Goal: Information Seeking & Learning: Learn about a topic

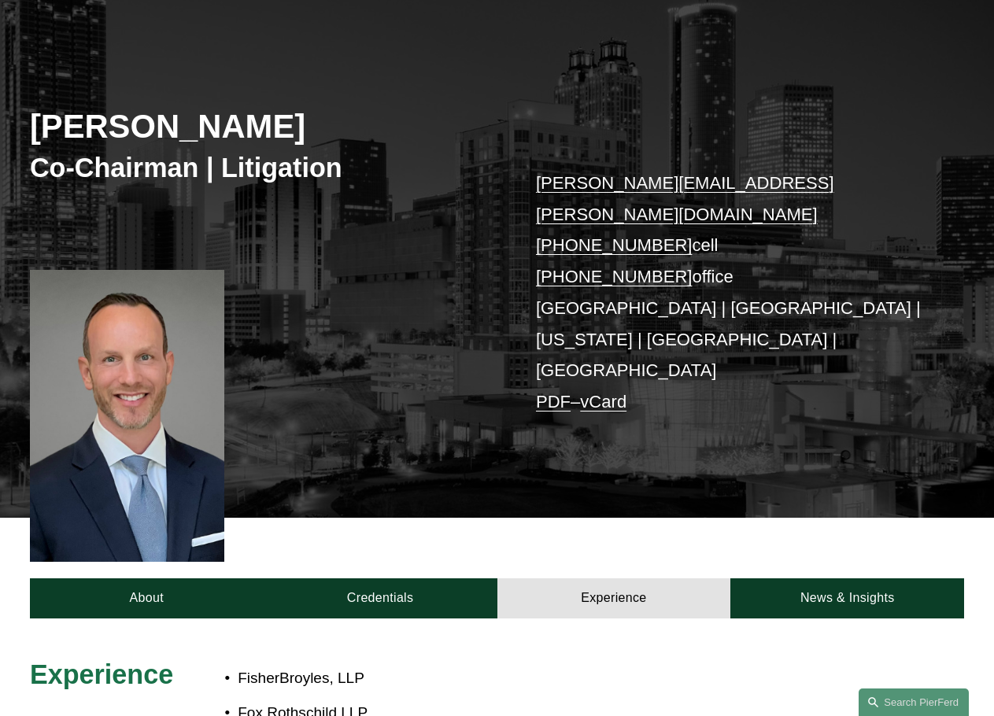
scroll to position [295, 0]
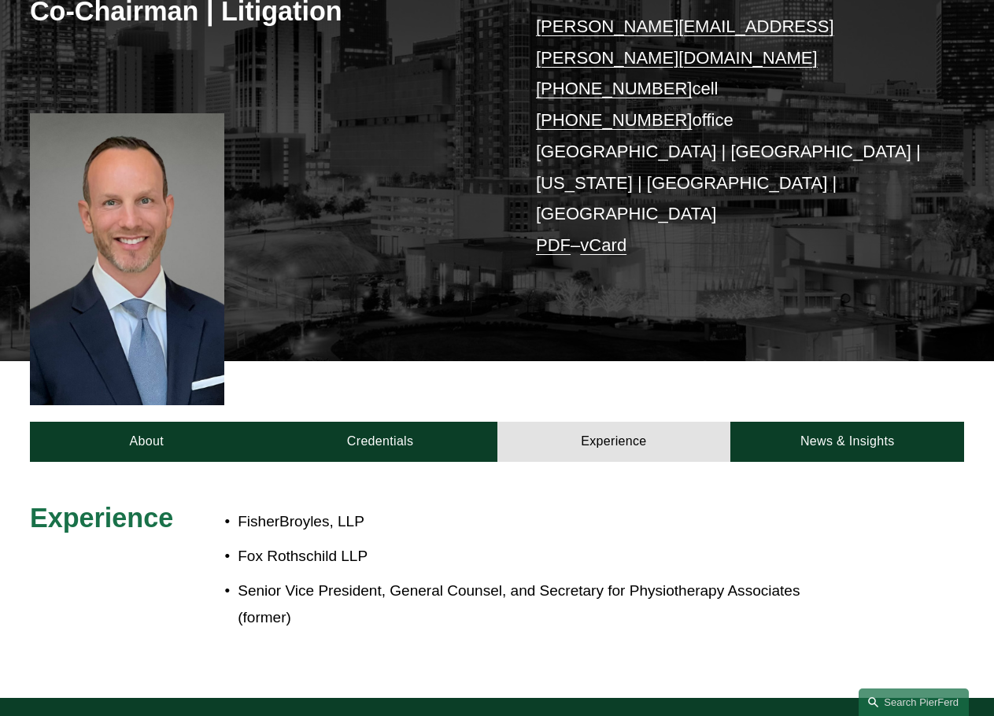
click at [612, 422] on link "Experience" at bounding box center [615, 442] width 234 height 40
click at [373, 422] on link "Credentials" at bounding box center [381, 442] width 234 height 40
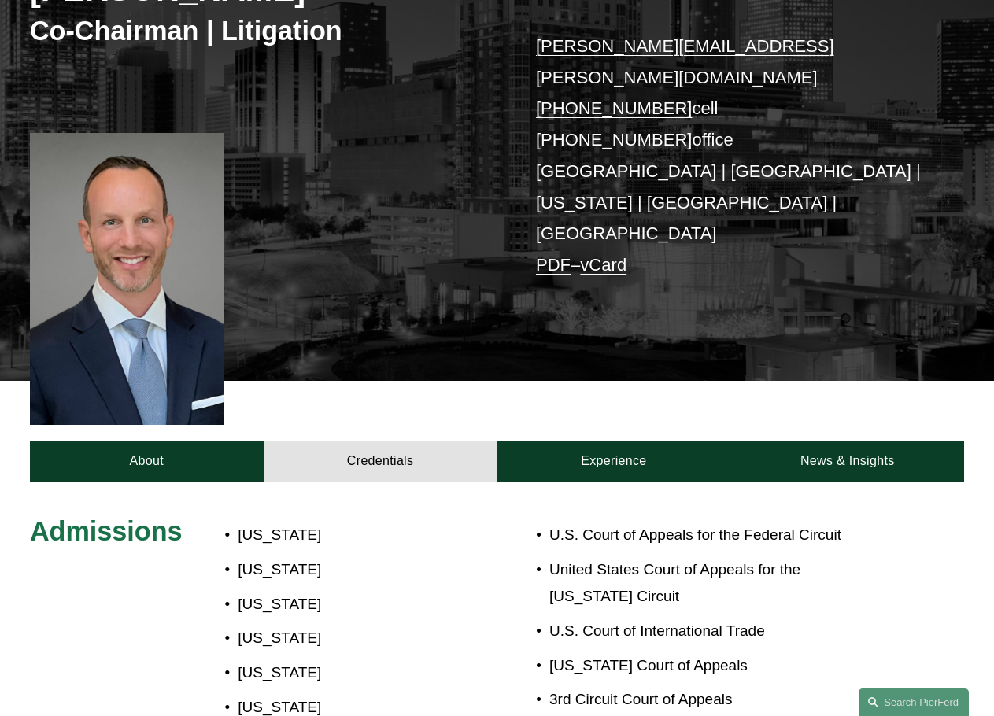
scroll to position [138, 0]
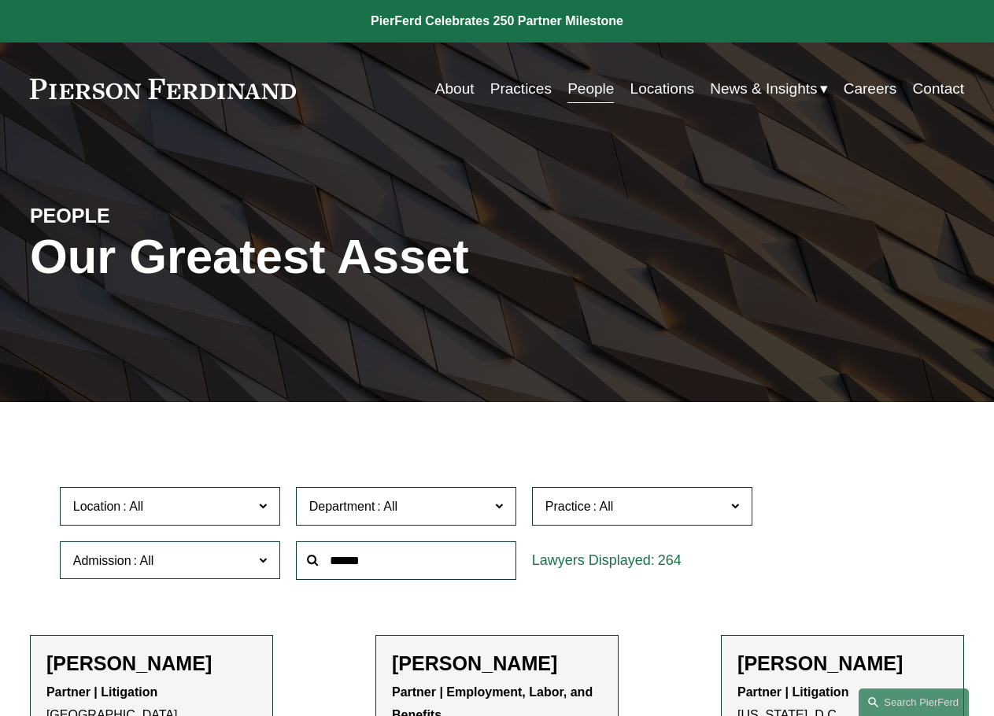
scroll to position [157, 0]
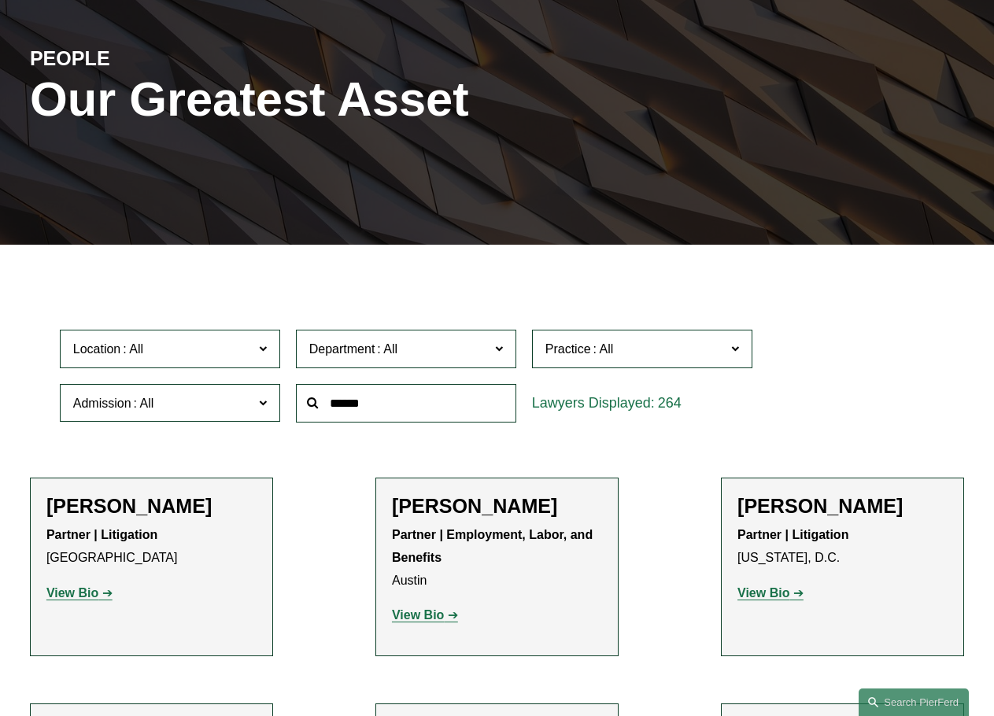
click at [447, 416] on input "text" at bounding box center [406, 403] width 220 height 39
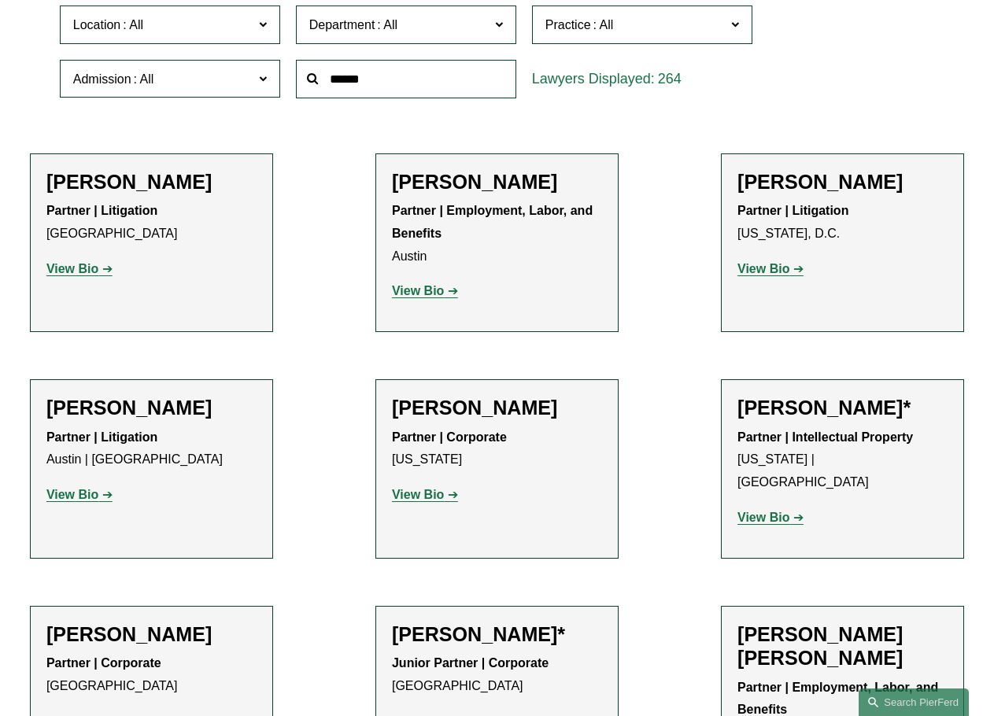
scroll to position [0, 0]
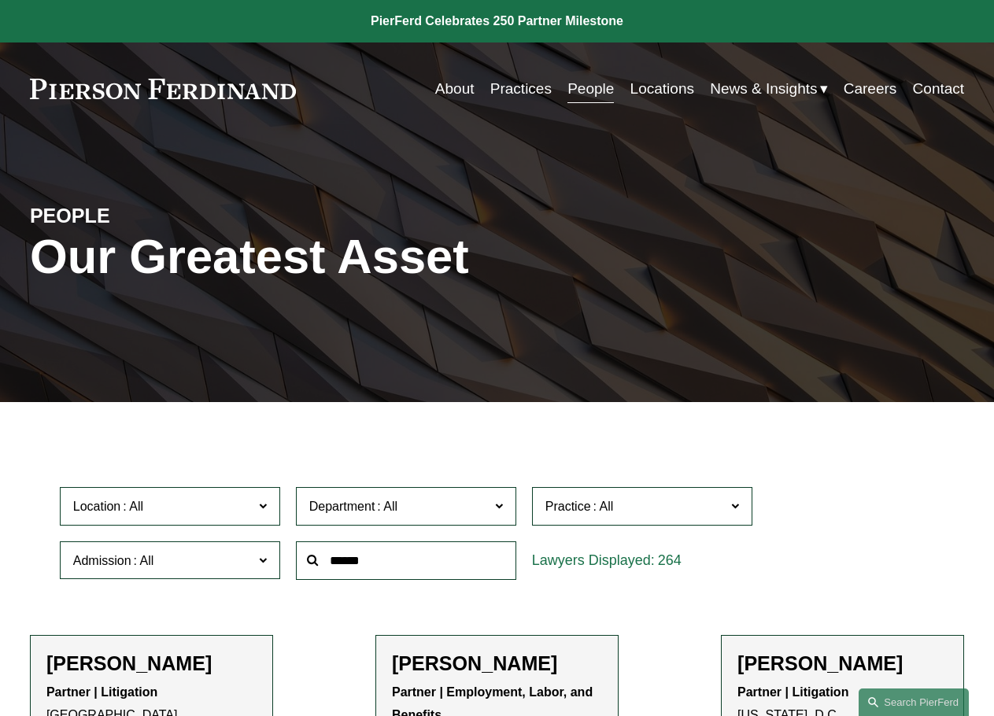
click at [268, 514] on label "Location" at bounding box center [170, 506] width 220 height 39
click at [0, 0] on link "New York" at bounding box center [0, 0] width 0 height 0
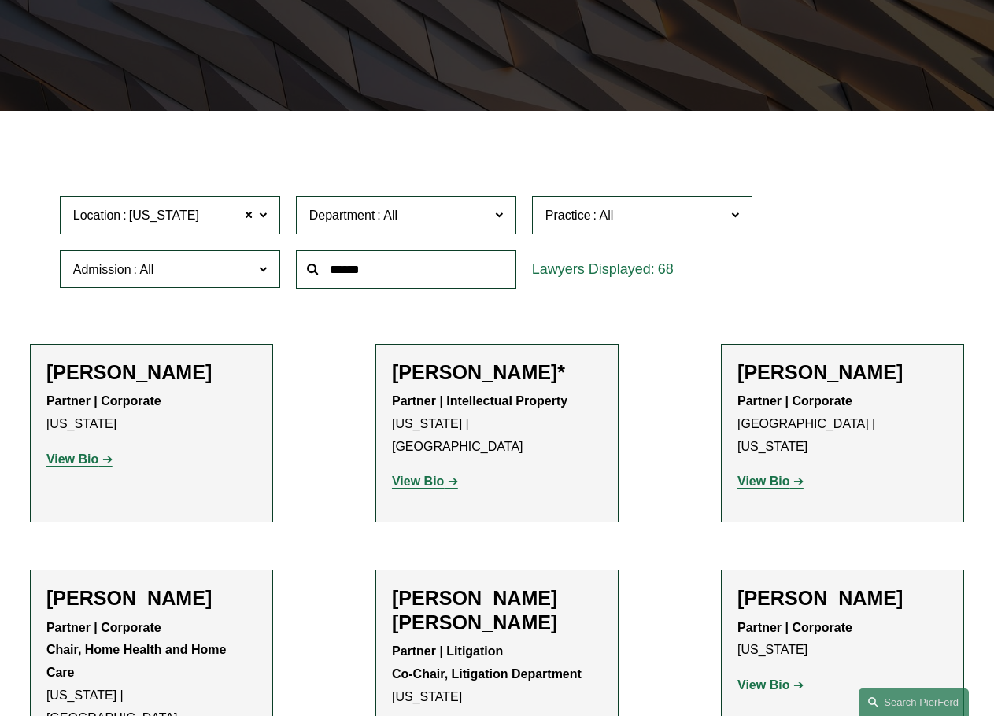
scroll to position [318, 0]
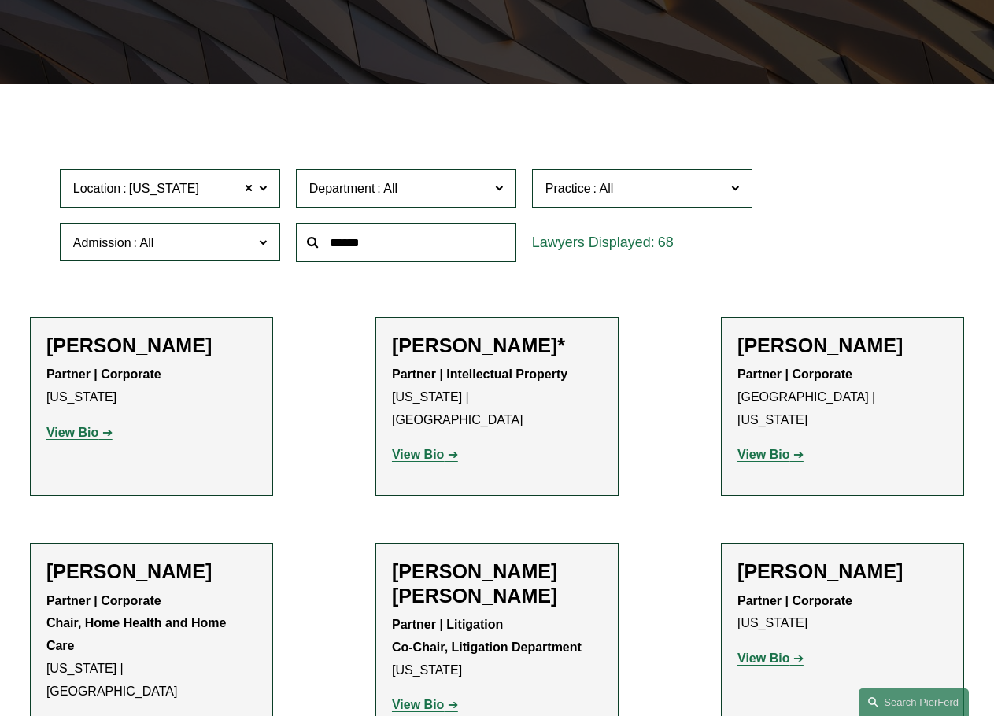
click at [735, 188] on span at bounding box center [735, 188] width 8 height 20
click at [0, 0] on link "[GEOGRAPHIC_DATA]" at bounding box center [0, 0] width 0 height 0
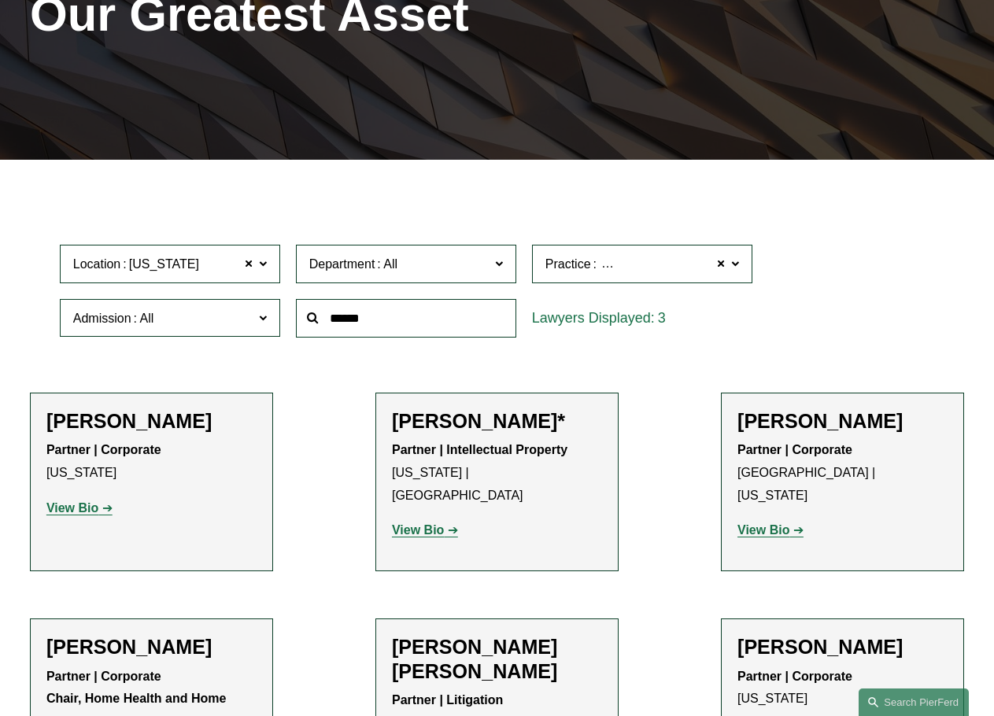
scroll to position [239, 0]
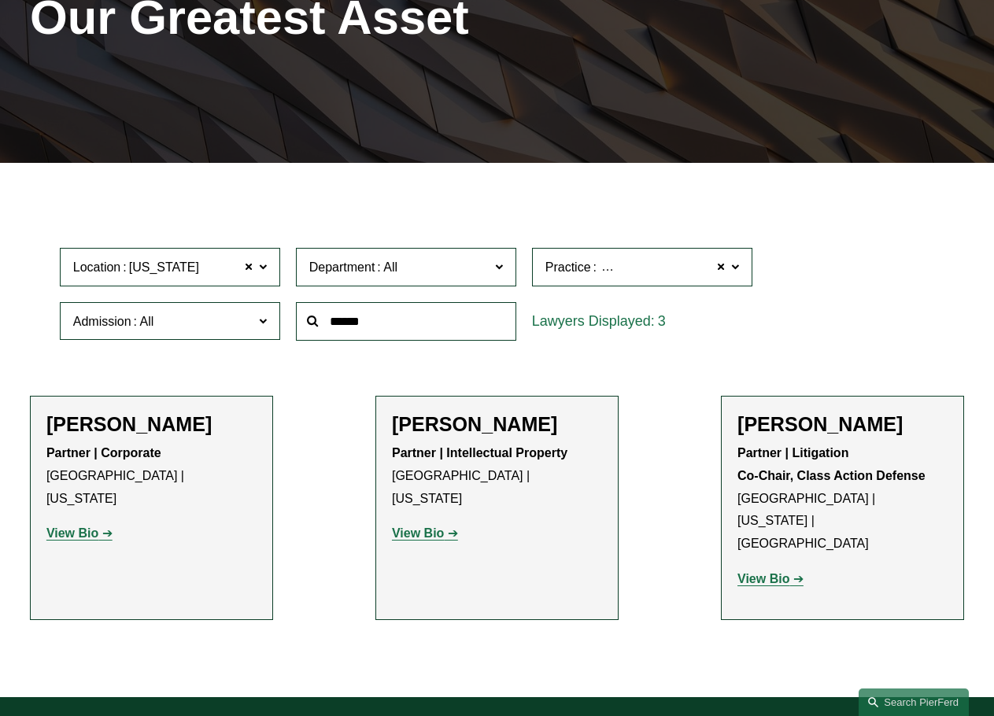
click at [83, 527] on strong "View Bio" at bounding box center [72, 533] width 52 height 13
click at [428, 527] on strong "View Bio" at bounding box center [418, 533] width 52 height 13
click at [790, 572] on link "View Bio" at bounding box center [771, 578] width 66 height 13
click at [246, 269] on span at bounding box center [248, 267] width 9 height 20
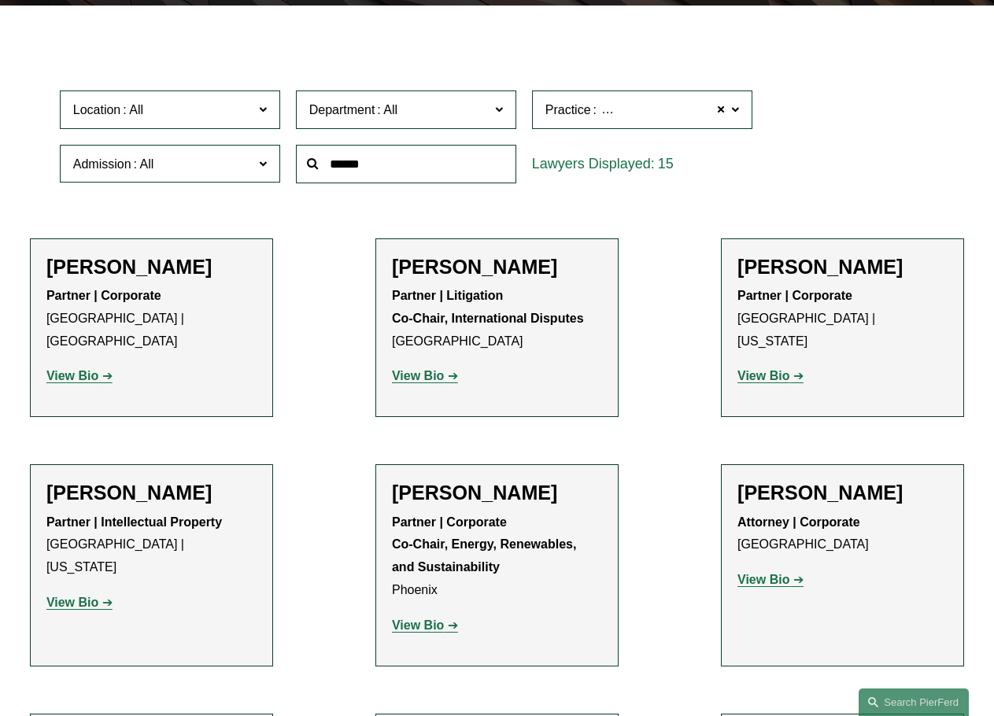
scroll to position [475, 0]
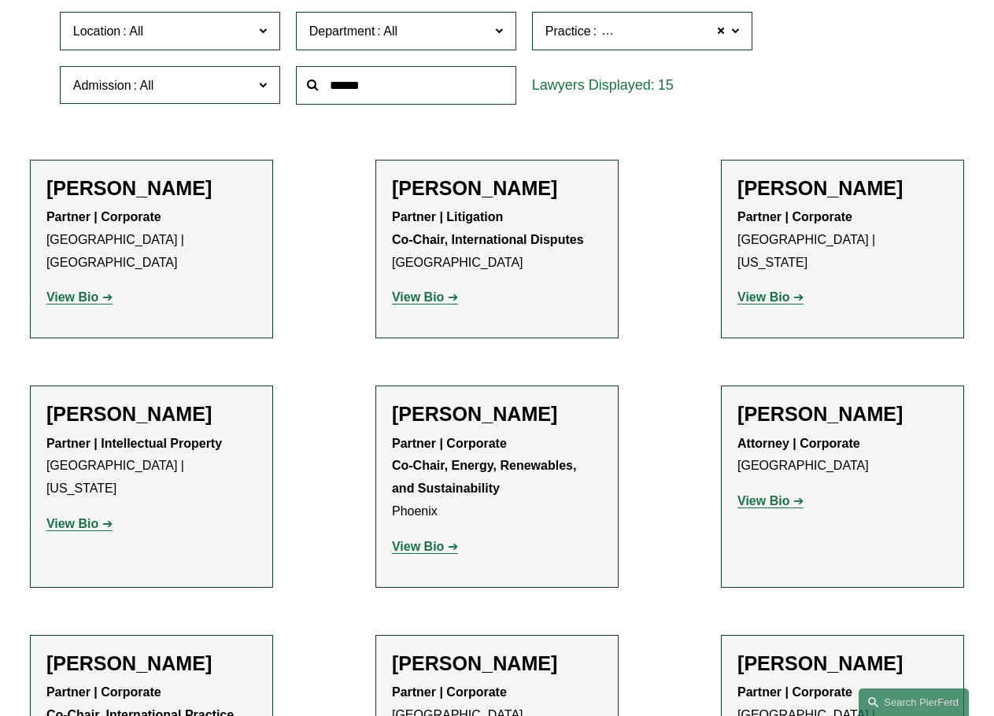
click at [90, 290] on strong "View Bio" at bounding box center [72, 296] width 52 height 13
click at [457, 298] on link "View Bio" at bounding box center [425, 296] width 66 height 13
click at [781, 290] on strong "View Bio" at bounding box center [764, 296] width 52 height 13
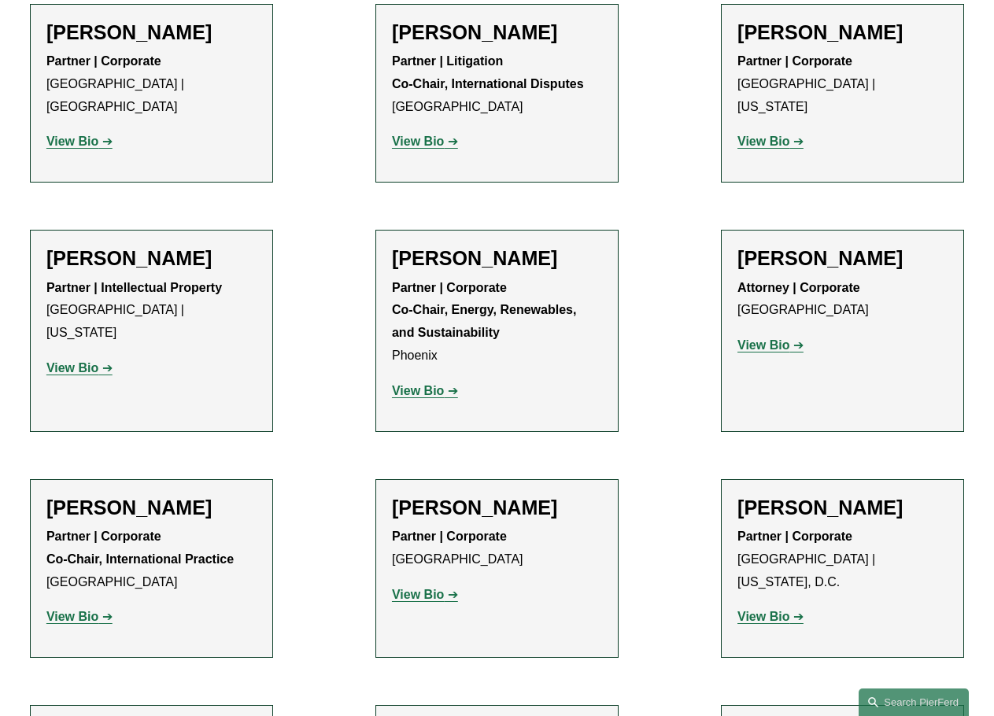
scroll to position [633, 0]
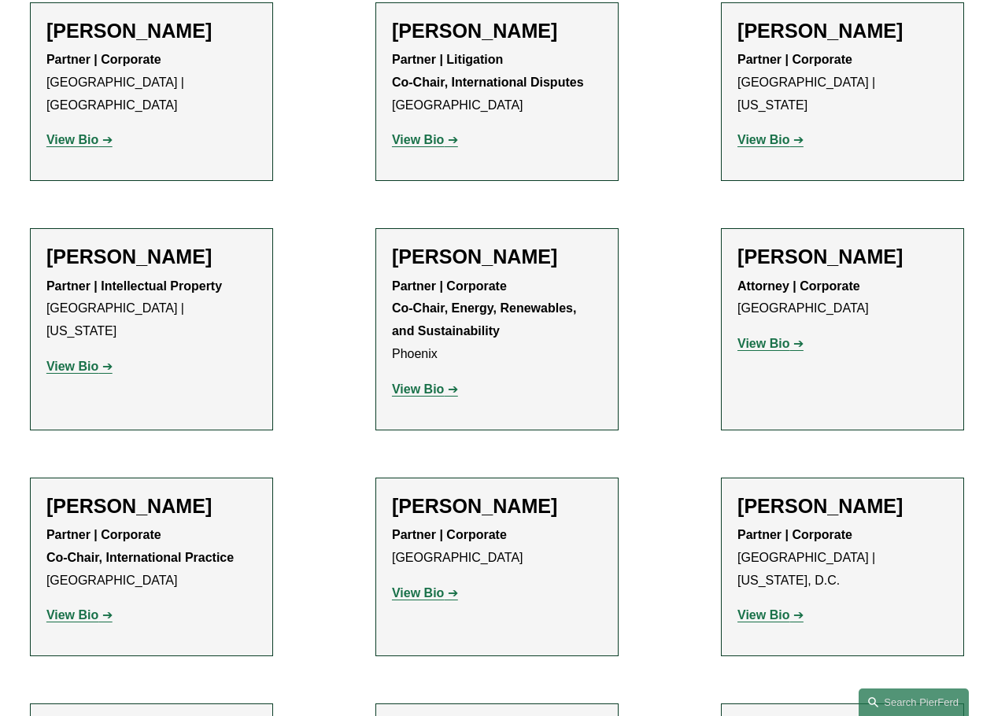
click at [92, 360] on strong "View Bio" at bounding box center [72, 366] width 52 height 13
click at [435, 392] on strong "View Bio" at bounding box center [418, 389] width 52 height 13
click at [783, 350] on strong "View Bio" at bounding box center [764, 343] width 52 height 13
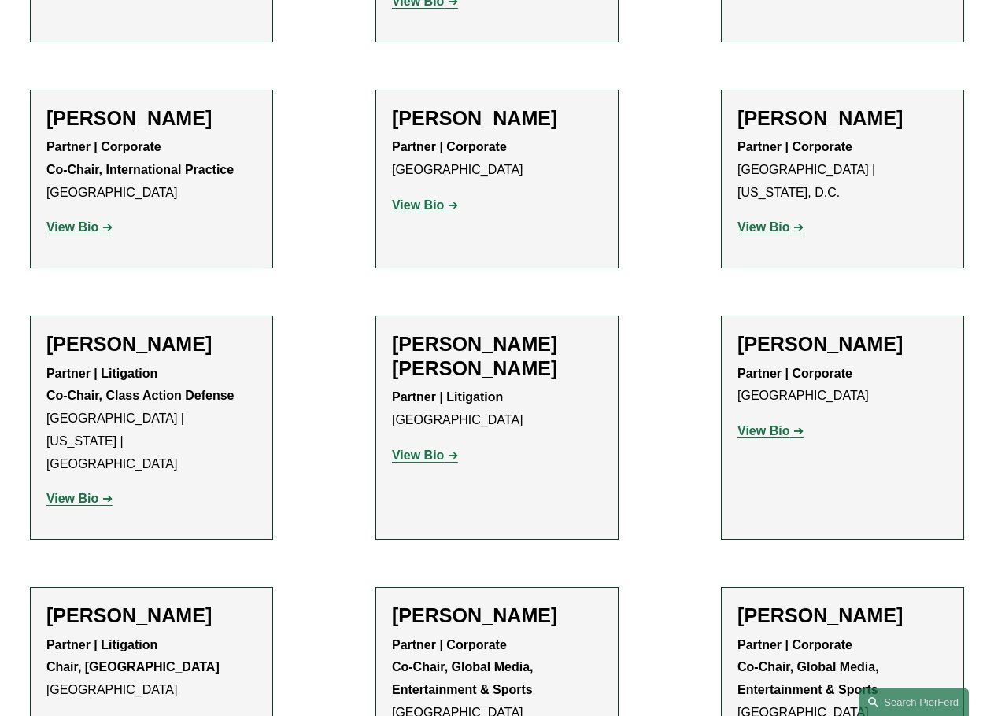
scroll to position [1026, 0]
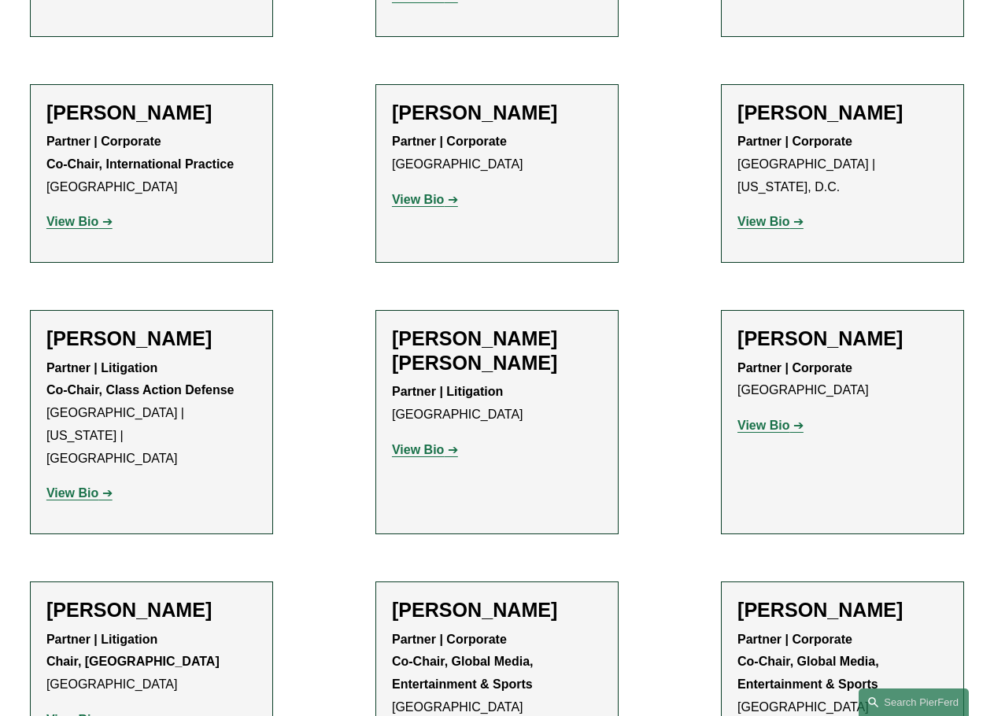
click at [85, 220] on strong "View Bio" at bounding box center [72, 221] width 52 height 13
click at [429, 206] on strong "View Bio" at bounding box center [418, 199] width 52 height 13
click at [745, 215] on strong "View Bio" at bounding box center [764, 221] width 52 height 13
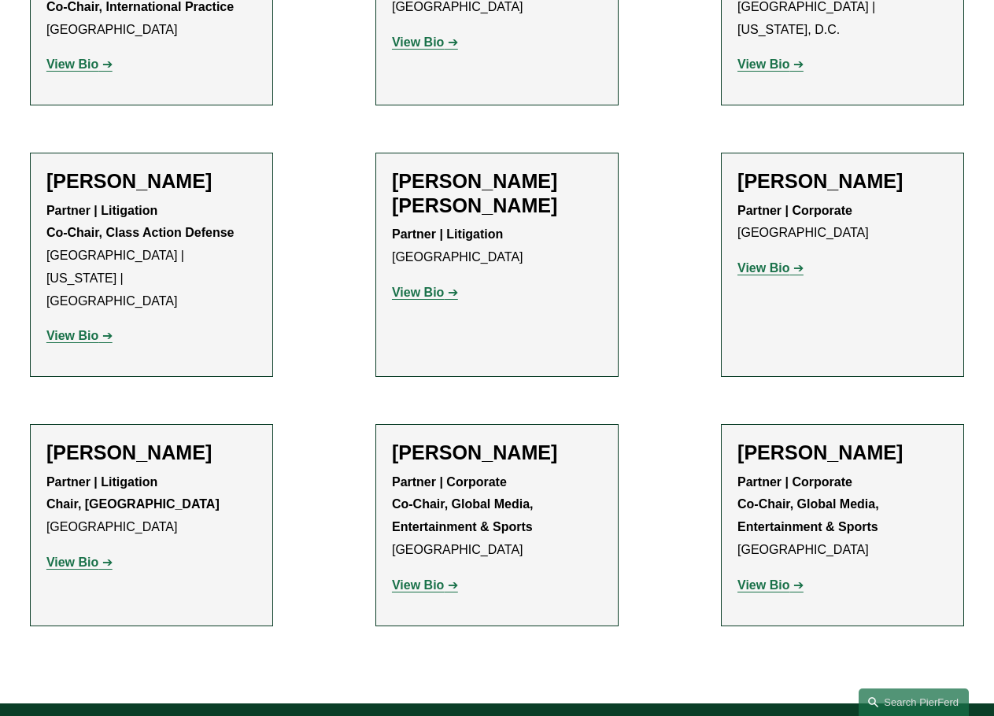
click at [105, 329] on link "View Bio" at bounding box center [79, 335] width 66 height 13
click at [445, 286] on link "View Bio" at bounding box center [425, 292] width 66 height 13
click at [765, 268] on strong "View Bio" at bounding box center [764, 267] width 52 height 13
click at [91, 556] on strong "View Bio" at bounding box center [72, 562] width 52 height 13
click at [426, 579] on strong "View Bio" at bounding box center [418, 585] width 52 height 13
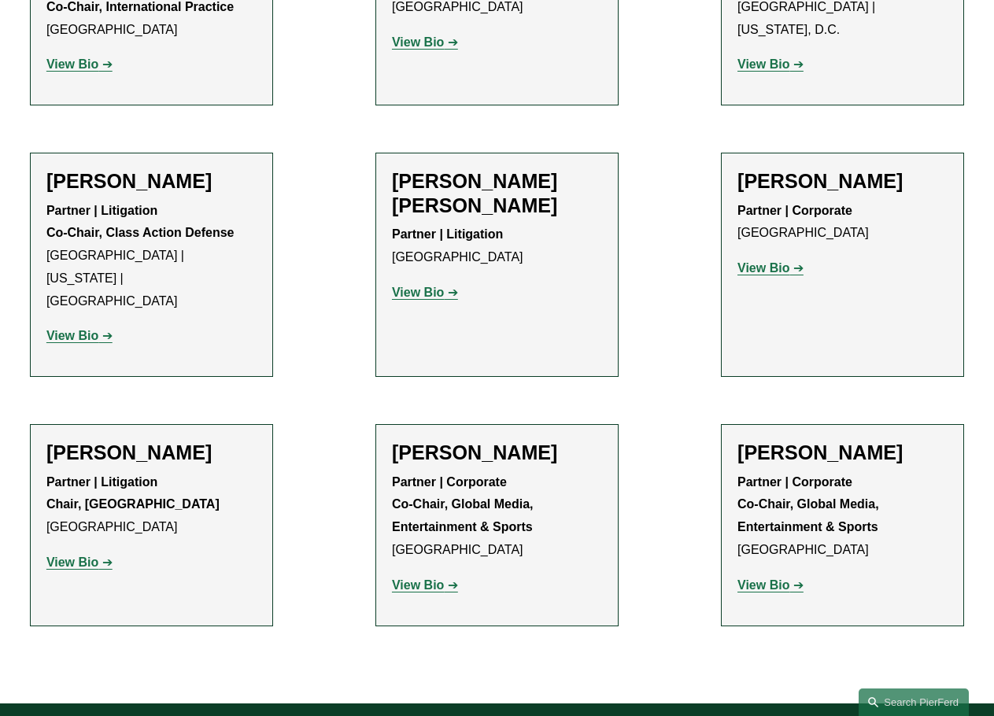
click at [763, 579] on strong "View Bio" at bounding box center [764, 585] width 52 height 13
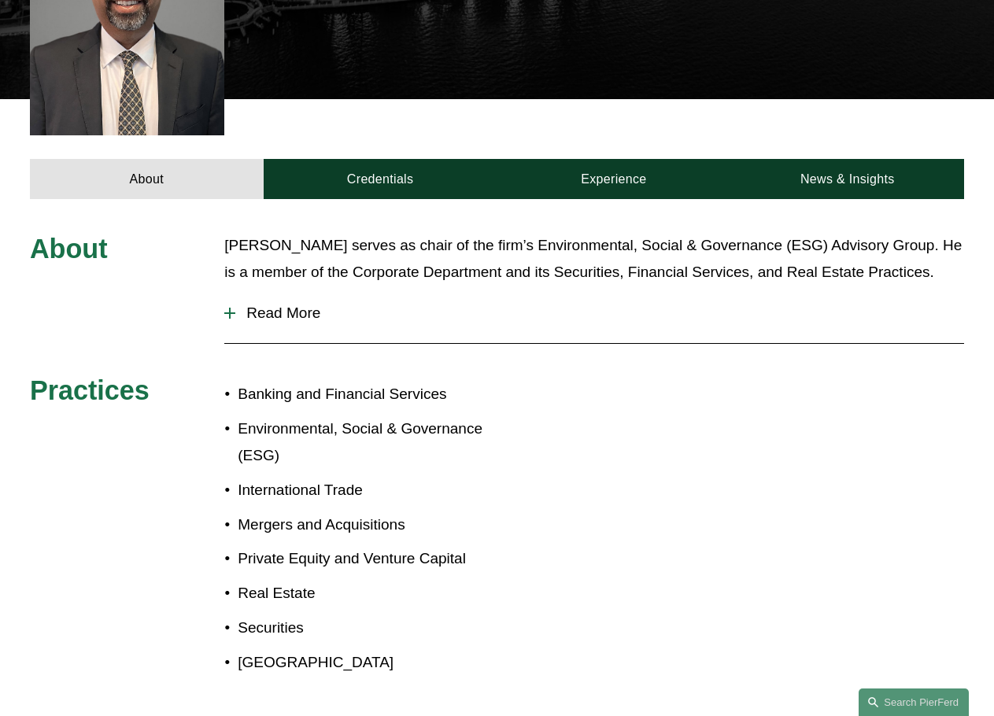
scroll to position [472, 0]
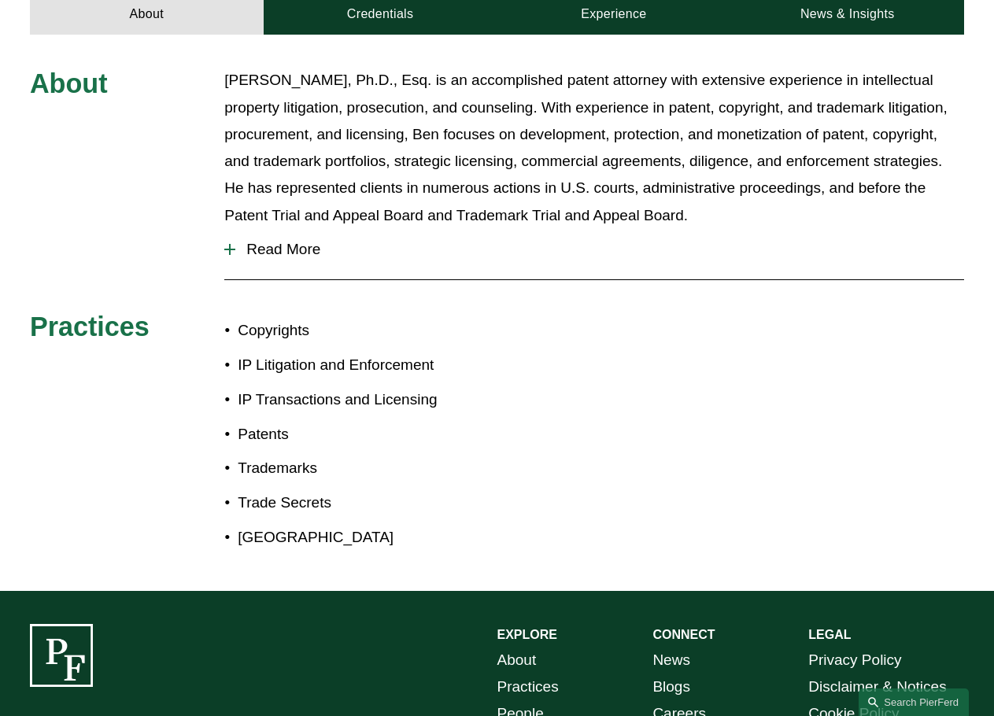
scroll to position [630, 0]
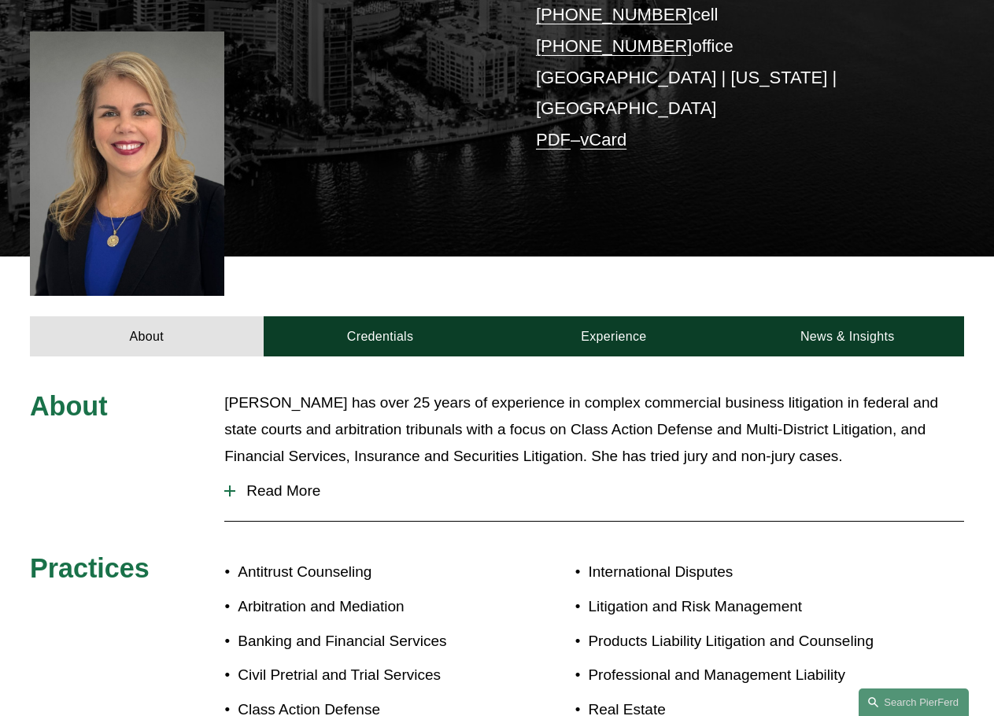
scroll to position [472, 0]
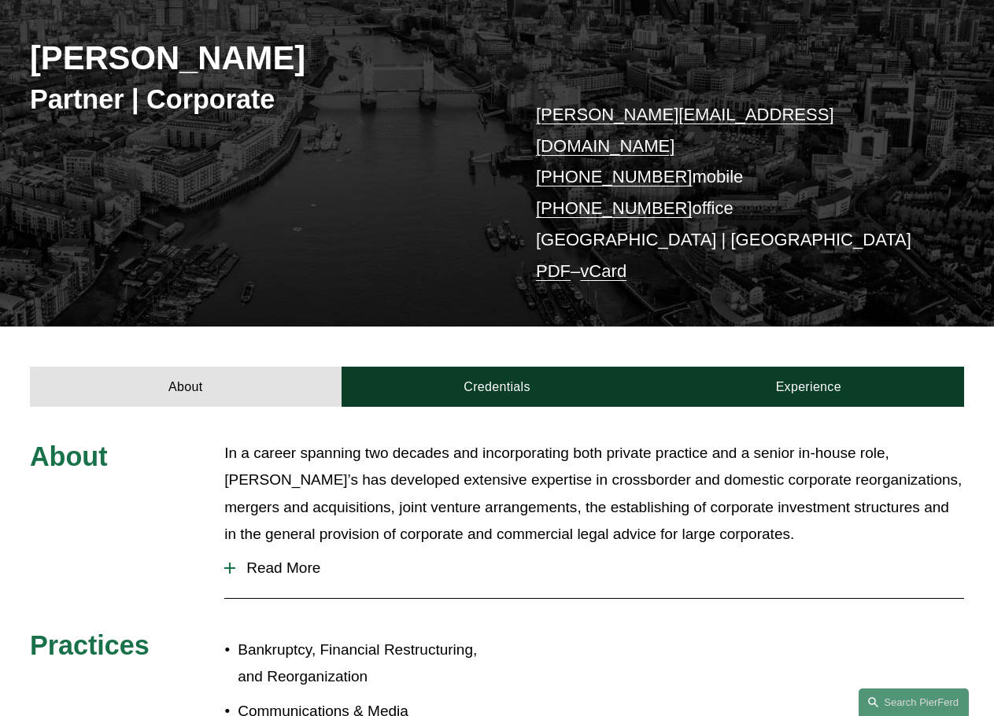
scroll to position [157, 0]
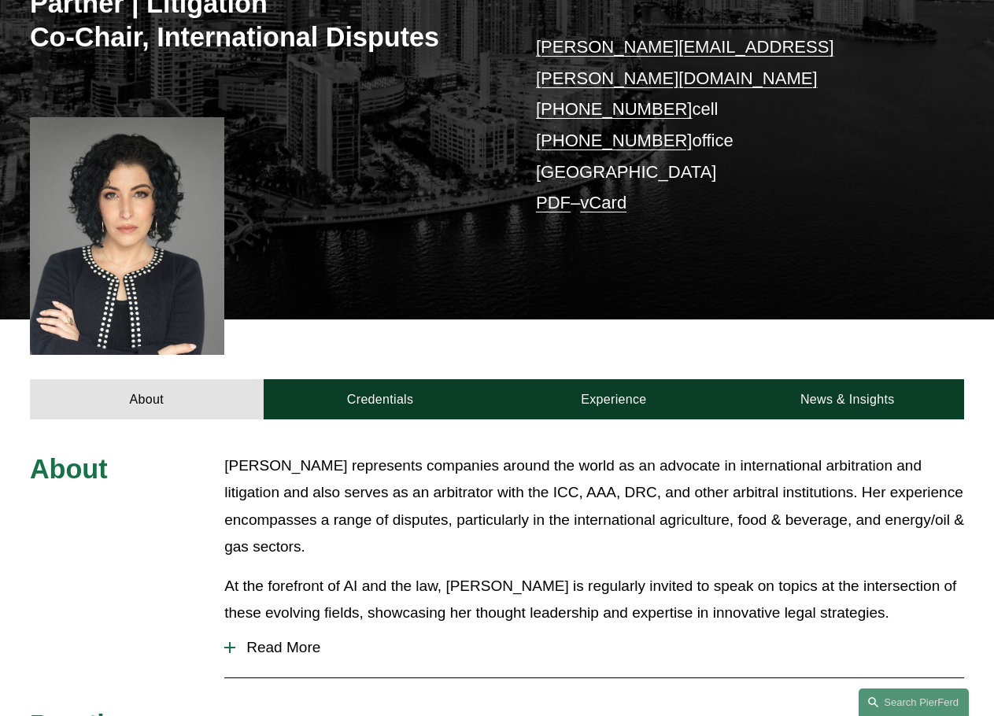
scroll to position [236, 0]
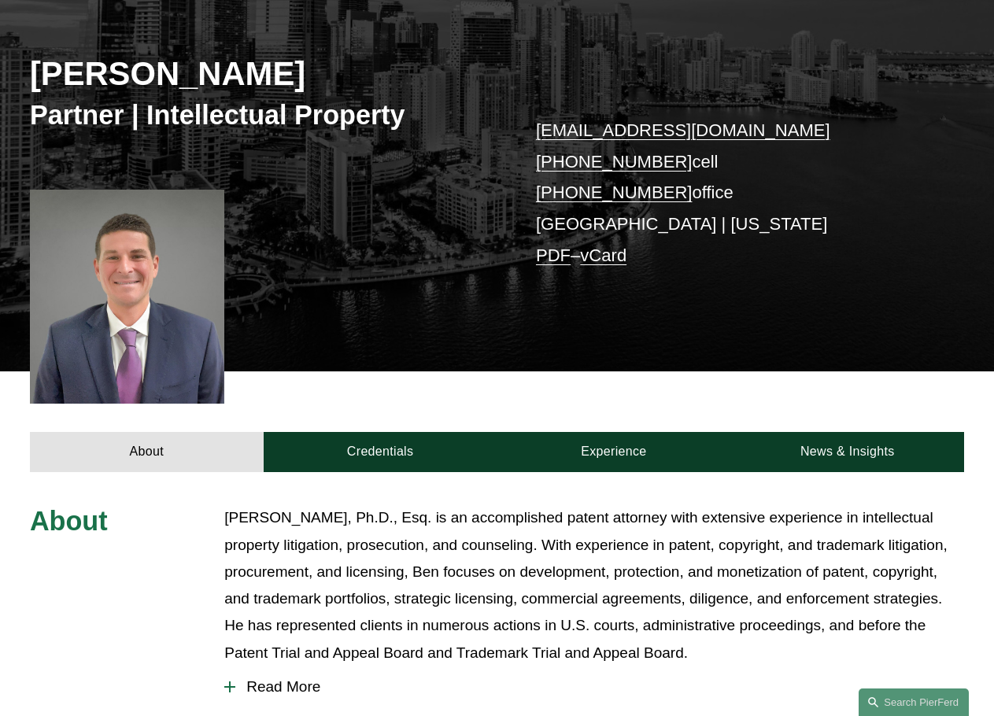
scroll to position [236, 0]
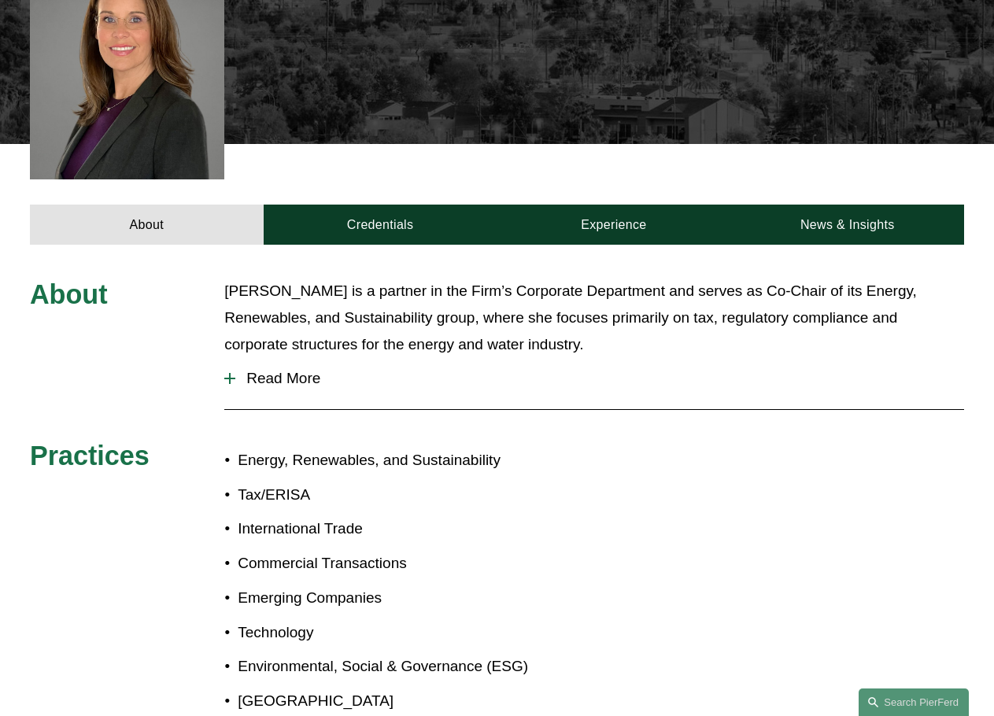
scroll to position [551, 0]
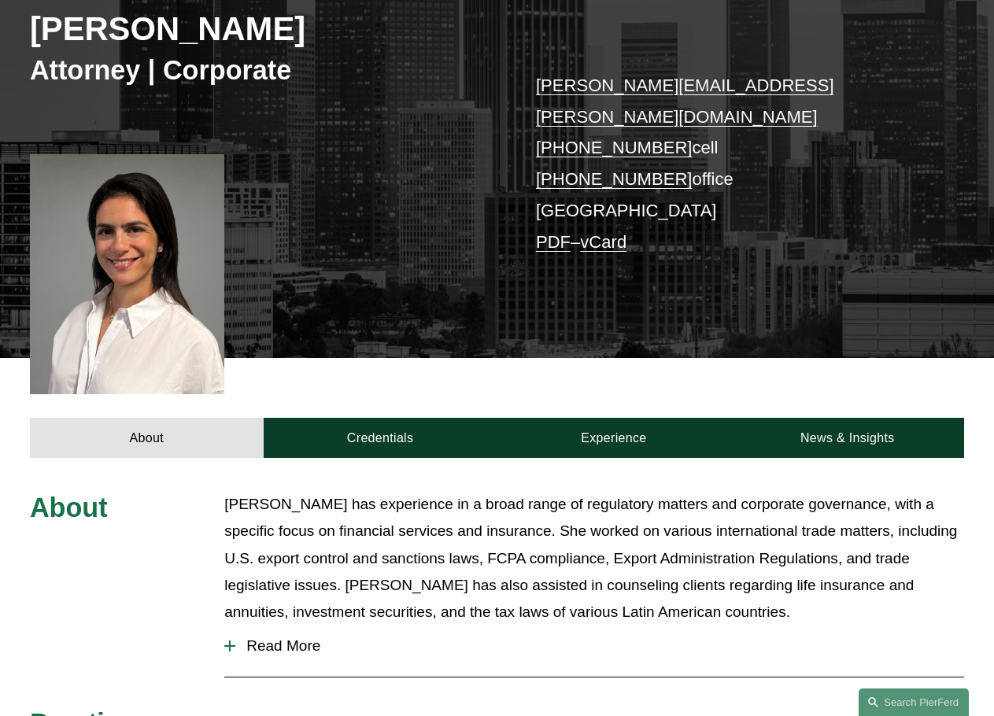
scroll to position [157, 0]
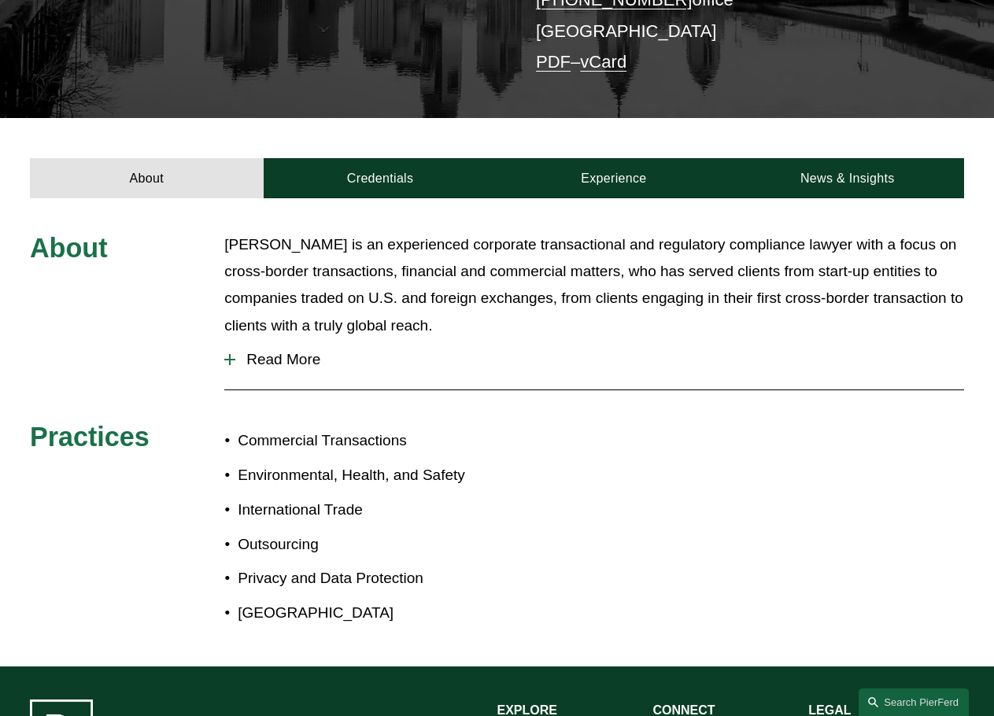
scroll to position [315, 0]
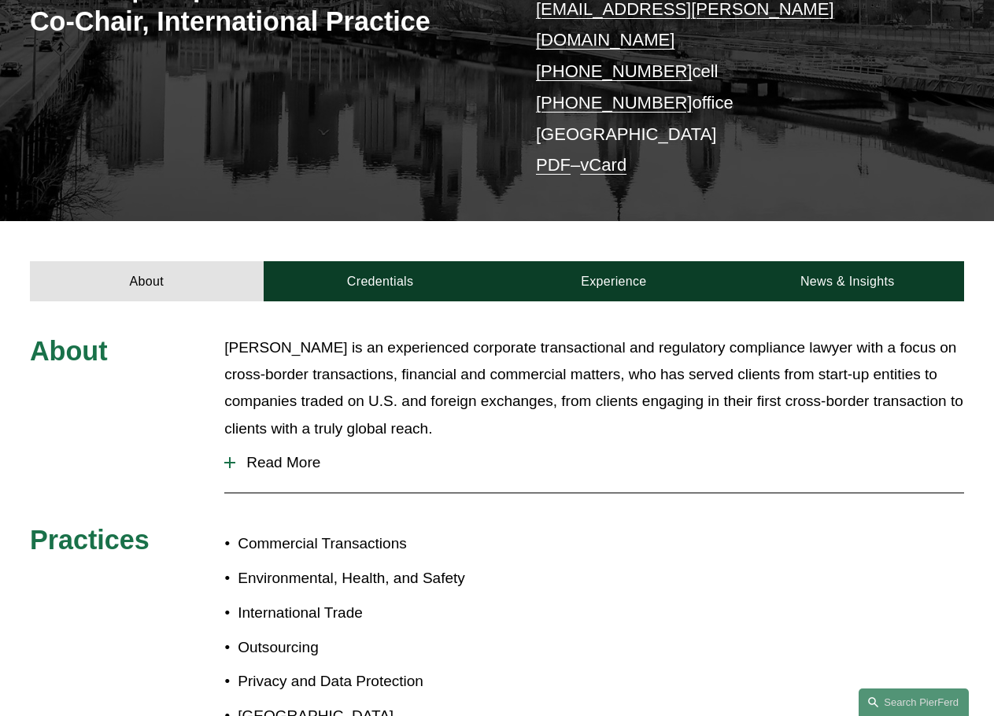
click at [378, 261] on link "Credentials" at bounding box center [381, 281] width 234 height 40
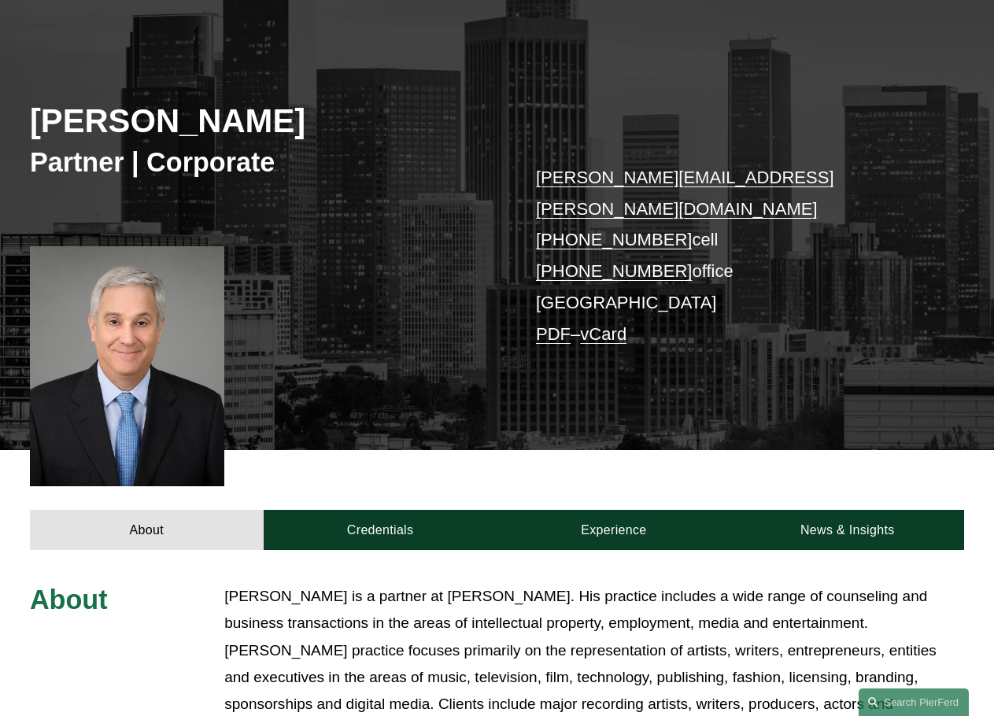
scroll to position [157, 0]
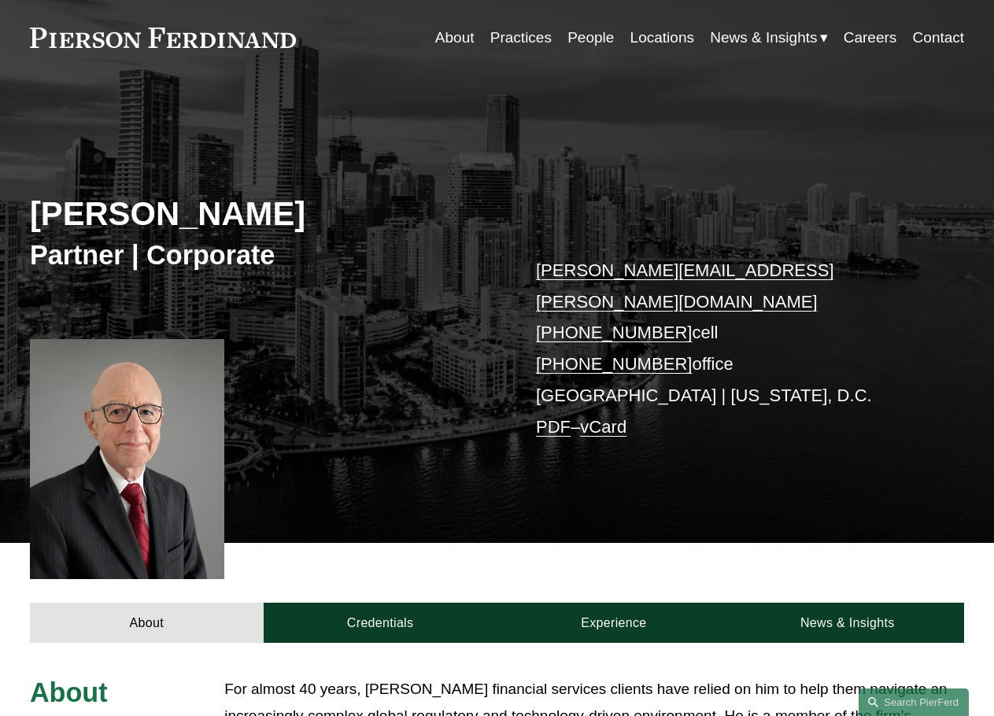
scroll to position [79, 0]
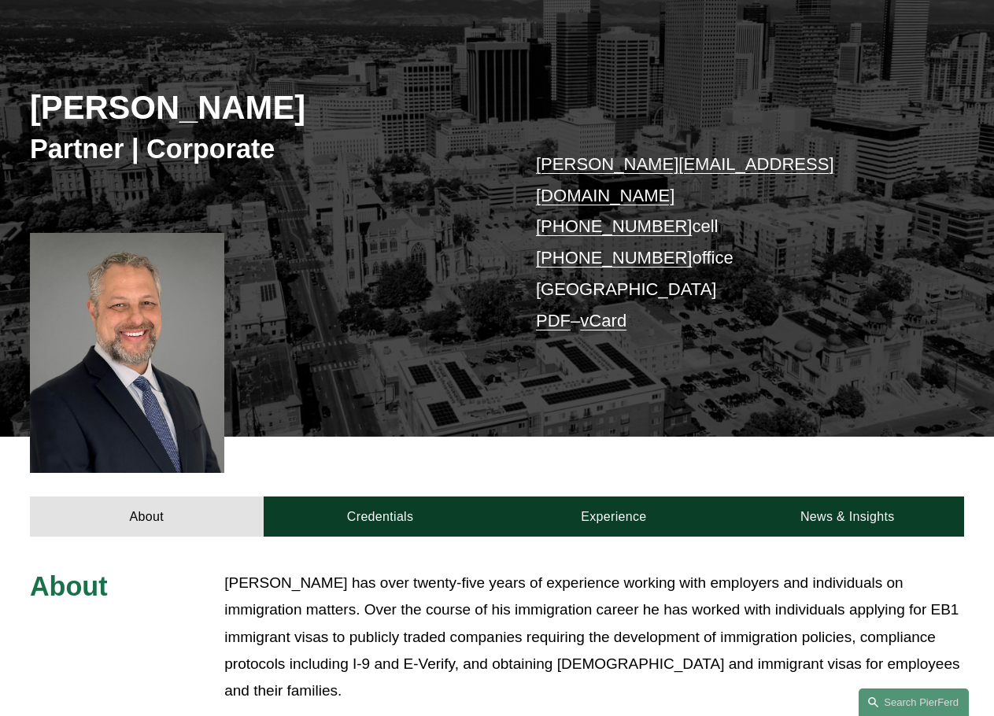
scroll to position [236, 0]
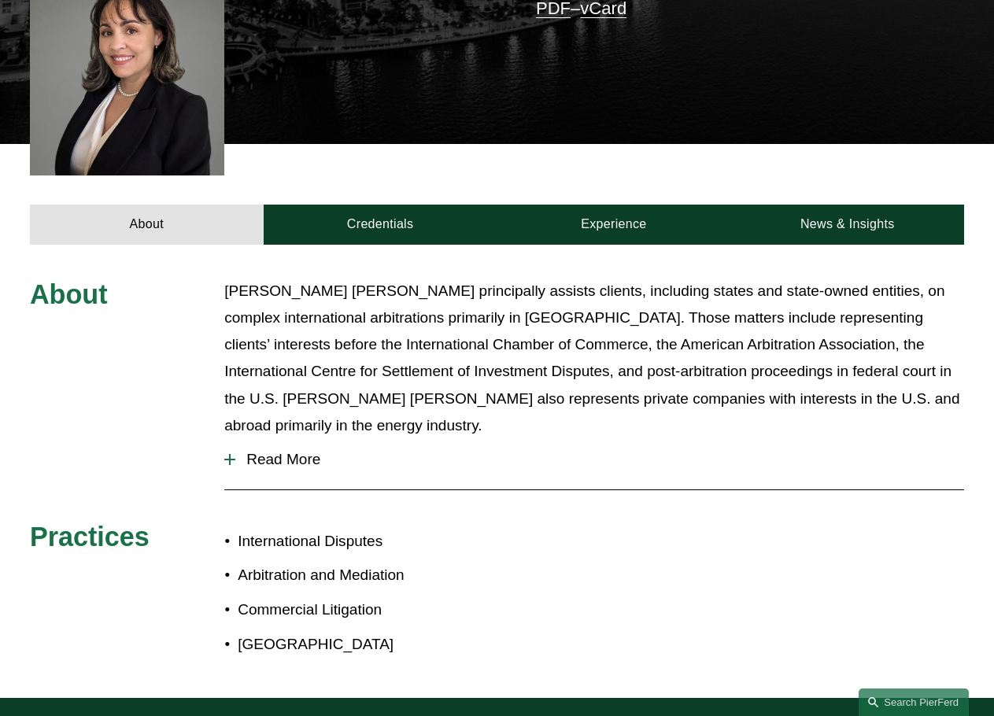
scroll to position [394, 0]
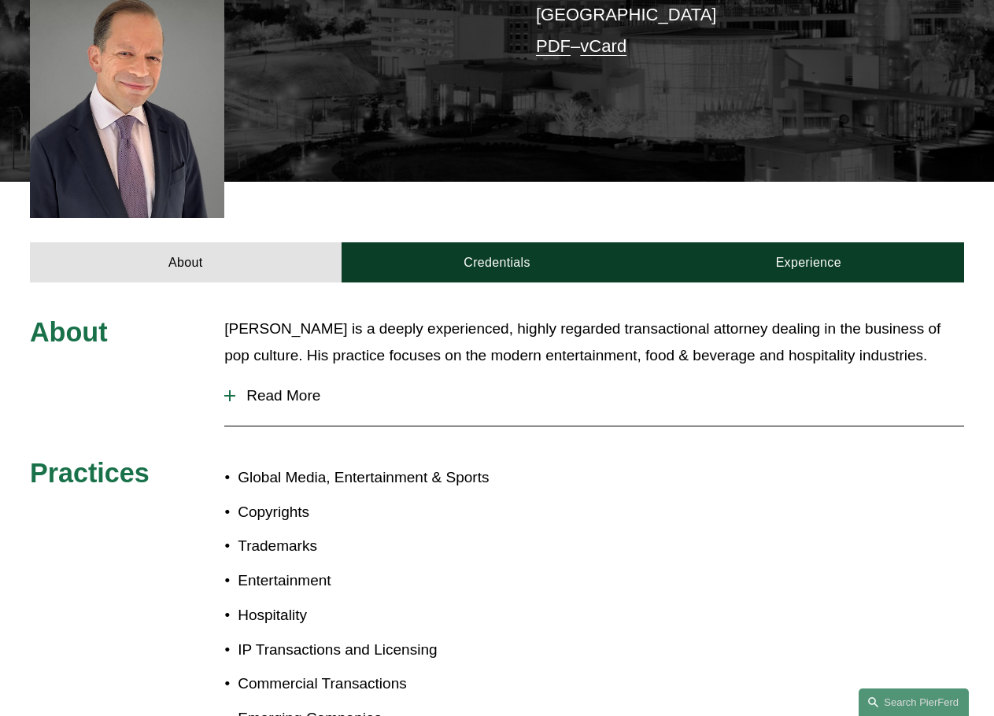
scroll to position [708, 0]
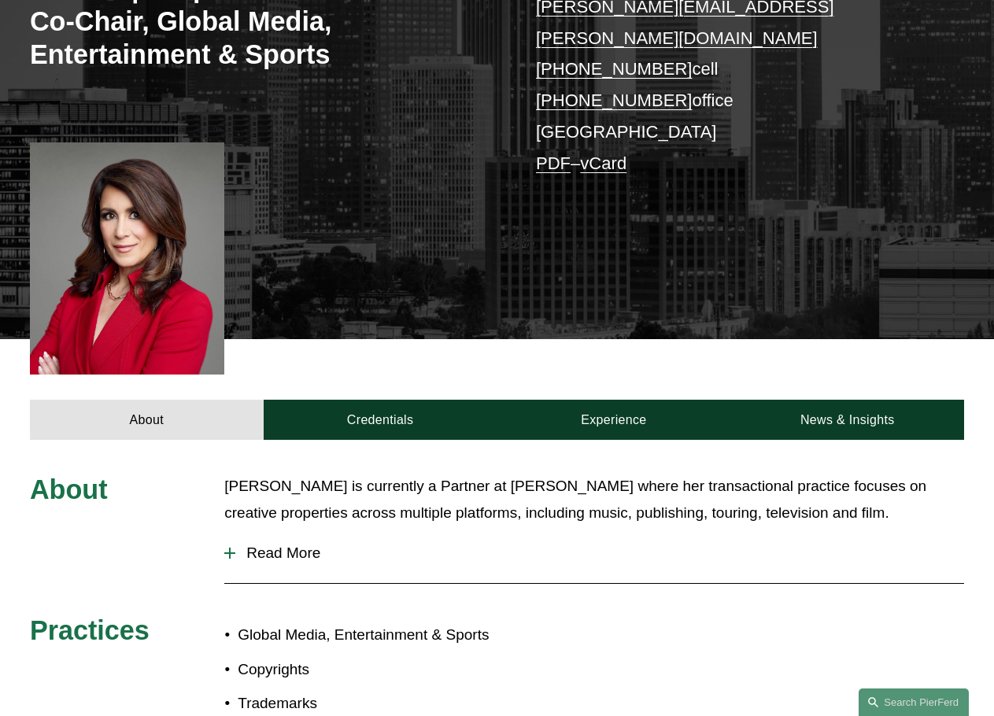
scroll to position [472, 0]
